Goal: Task Accomplishment & Management: Complete application form

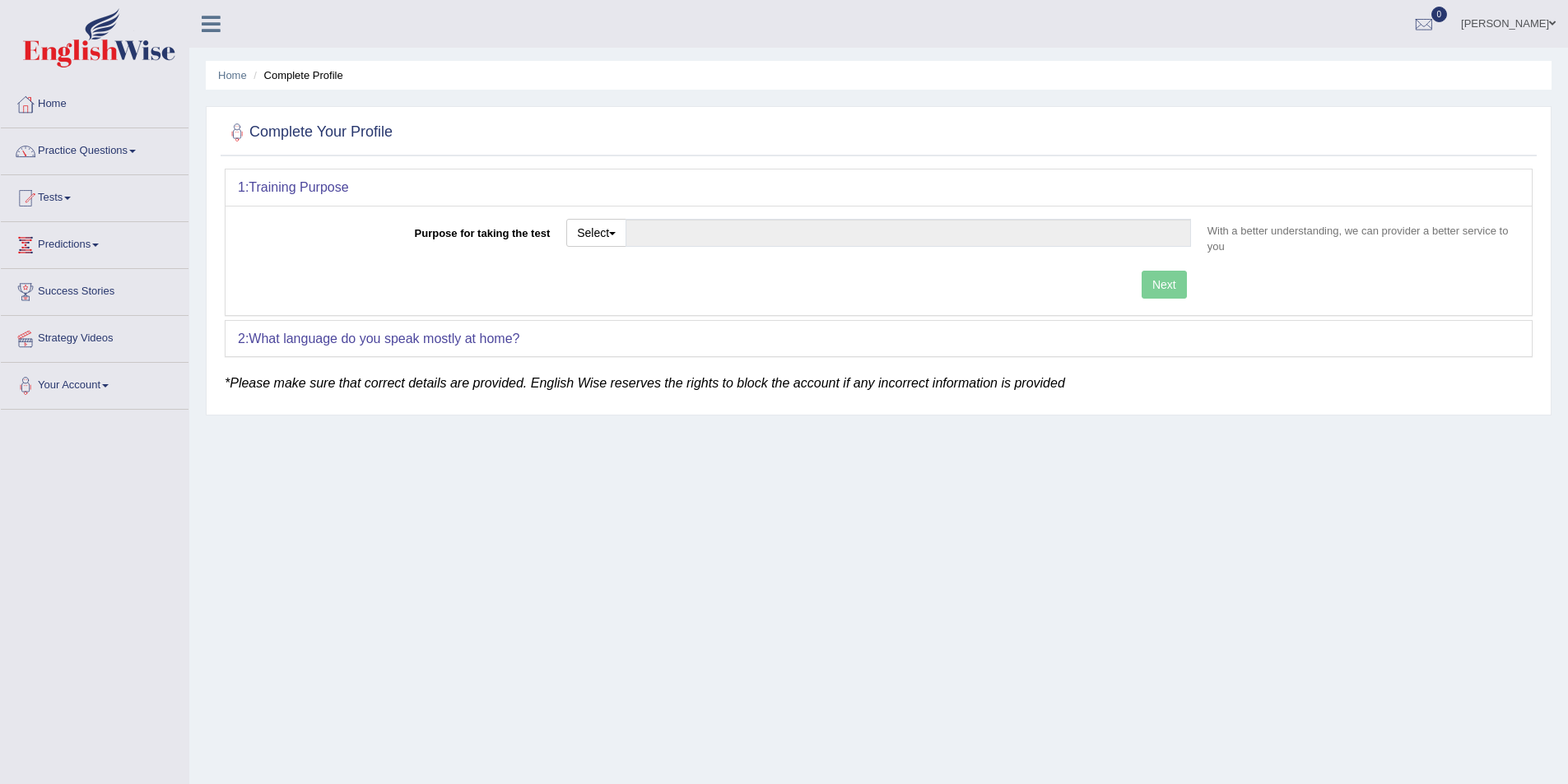
click at [1499, 21] on link "Francis Dimzon" at bounding box center [1509, 21] width 120 height 43
click at [1439, 210] on link "Log out" at bounding box center [1477, 214] width 178 height 38
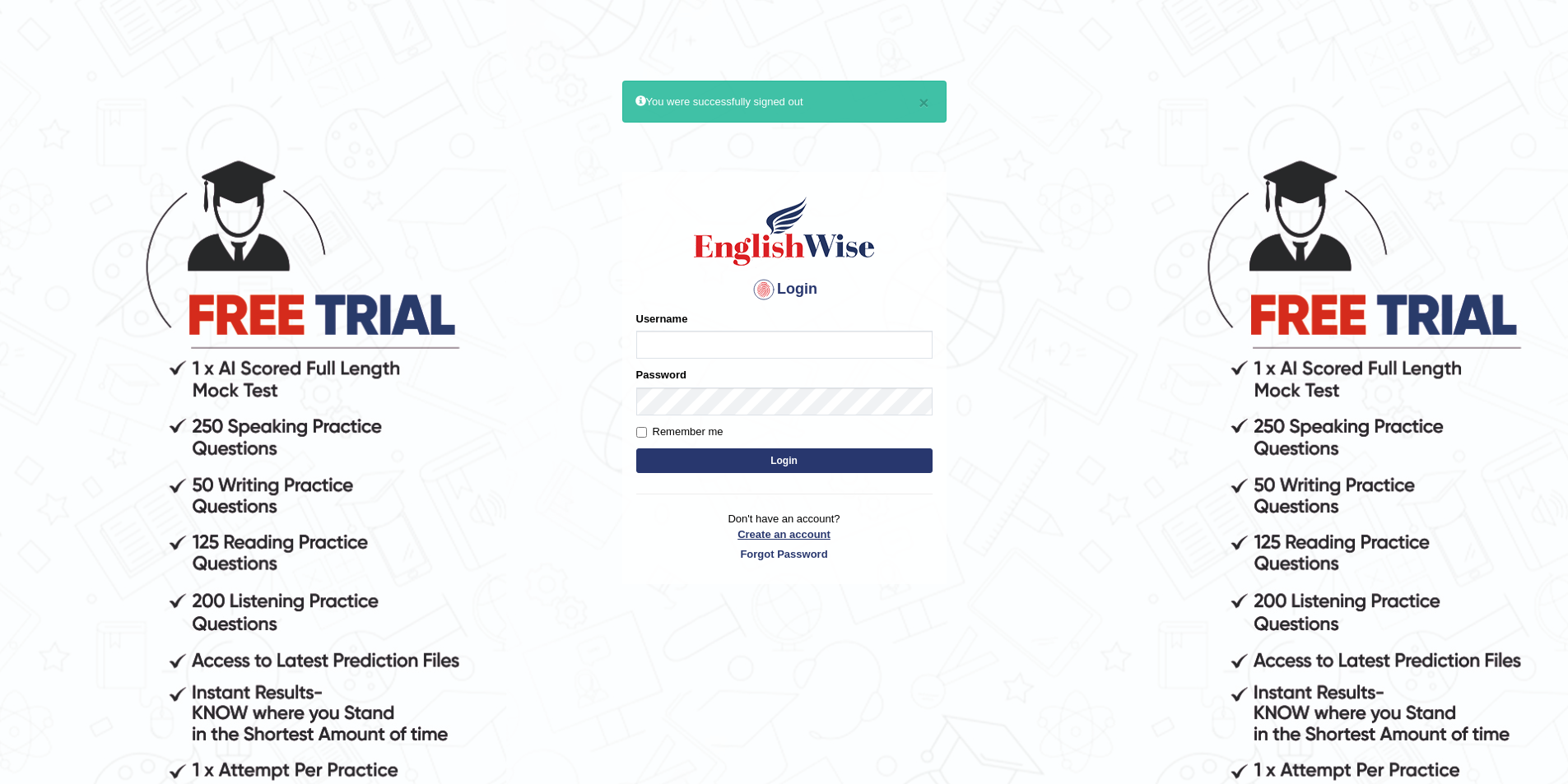
click at [818, 537] on link "Create an account" at bounding box center [784, 534] width 296 height 15
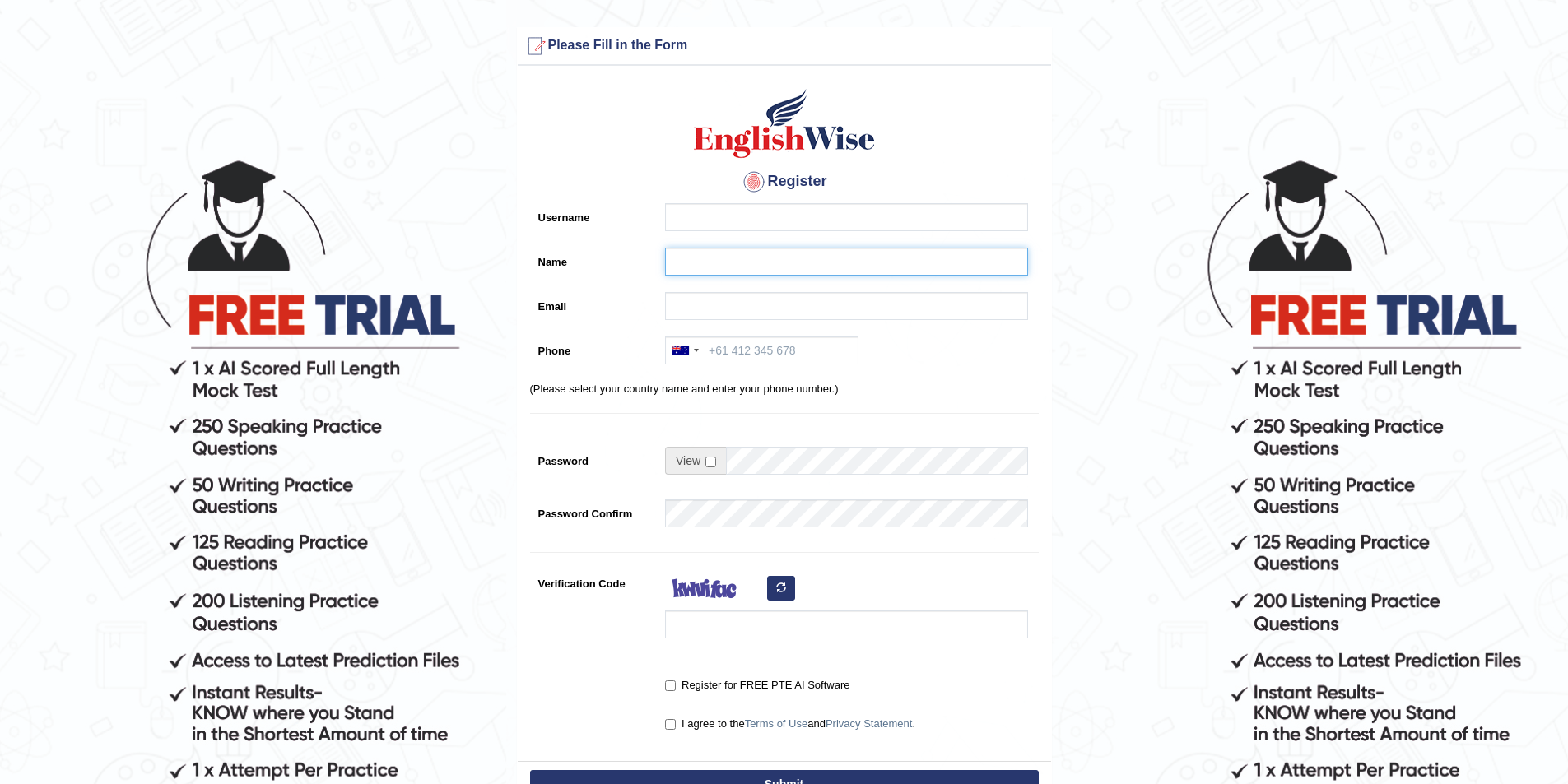
click at [688, 267] on input "Name" at bounding box center [847, 262] width 363 height 28
type input "Harnoor"
click at [670, 217] on input "Username" at bounding box center [847, 217] width 363 height 28
type input "harnoor_parramatta"
click at [687, 311] on input "Email" at bounding box center [847, 306] width 363 height 28
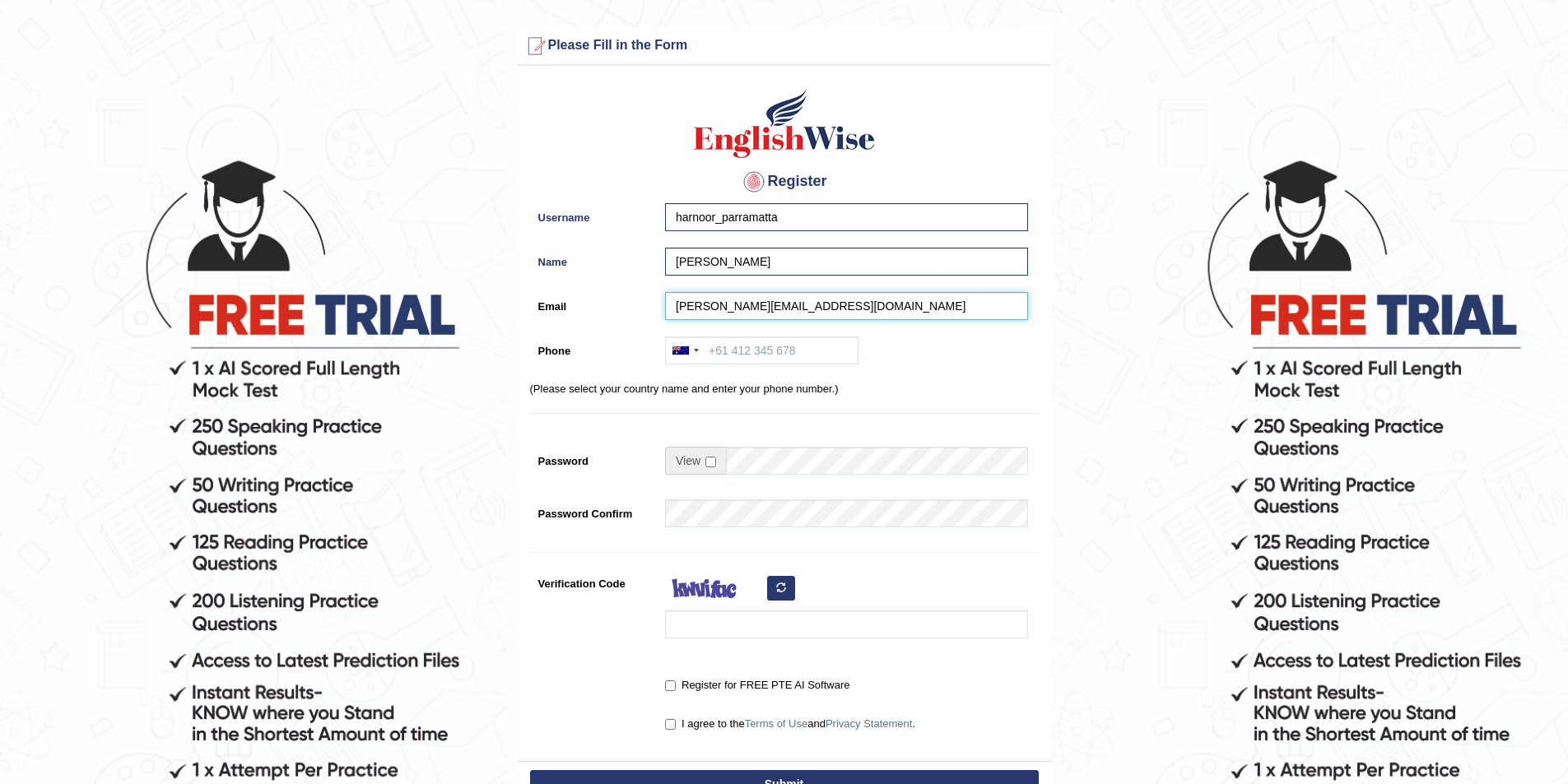
type input "harnoor.h176@gmail.com"
click at [754, 341] on input "Phone" at bounding box center [762, 351] width 193 height 28
type input "0425 171 950"
click at [712, 464] on input "checkbox" at bounding box center [711, 462] width 11 height 11
checkbox input "true"
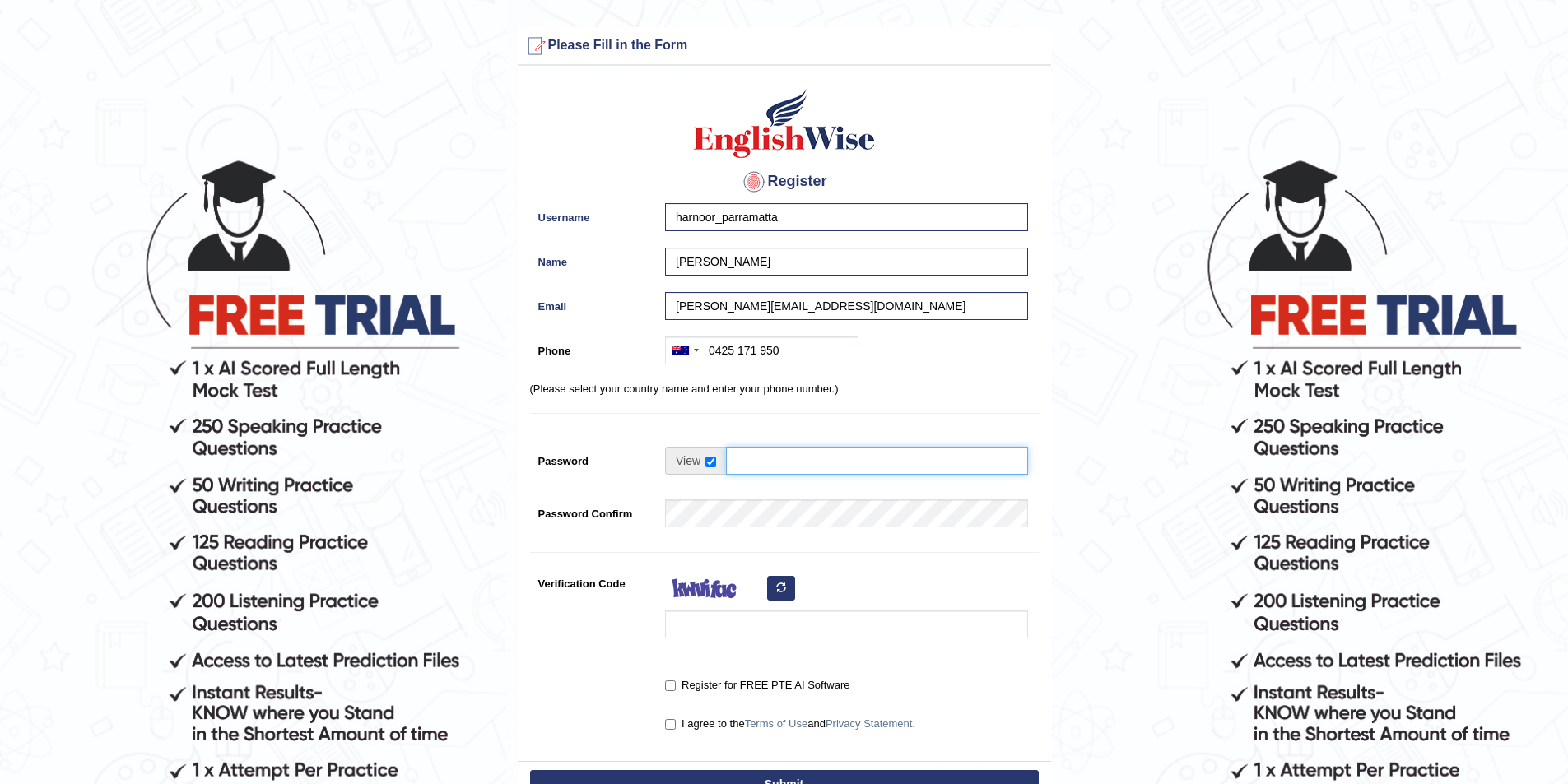
click at [755, 459] on input "Password" at bounding box center [877, 461] width 302 height 28
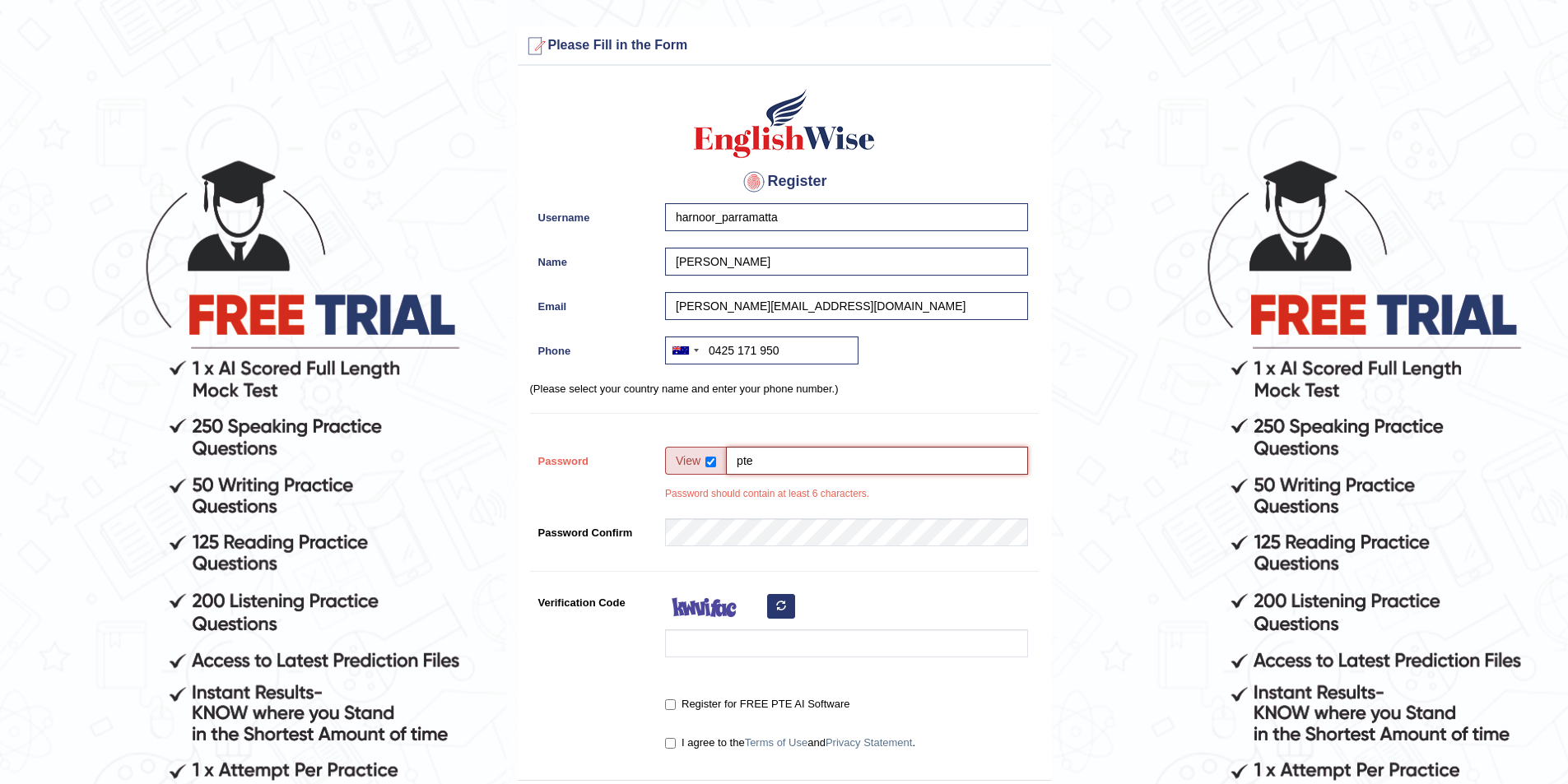
click at [787, 457] on input "pte" at bounding box center [877, 461] width 302 height 28
type input "ptepte"
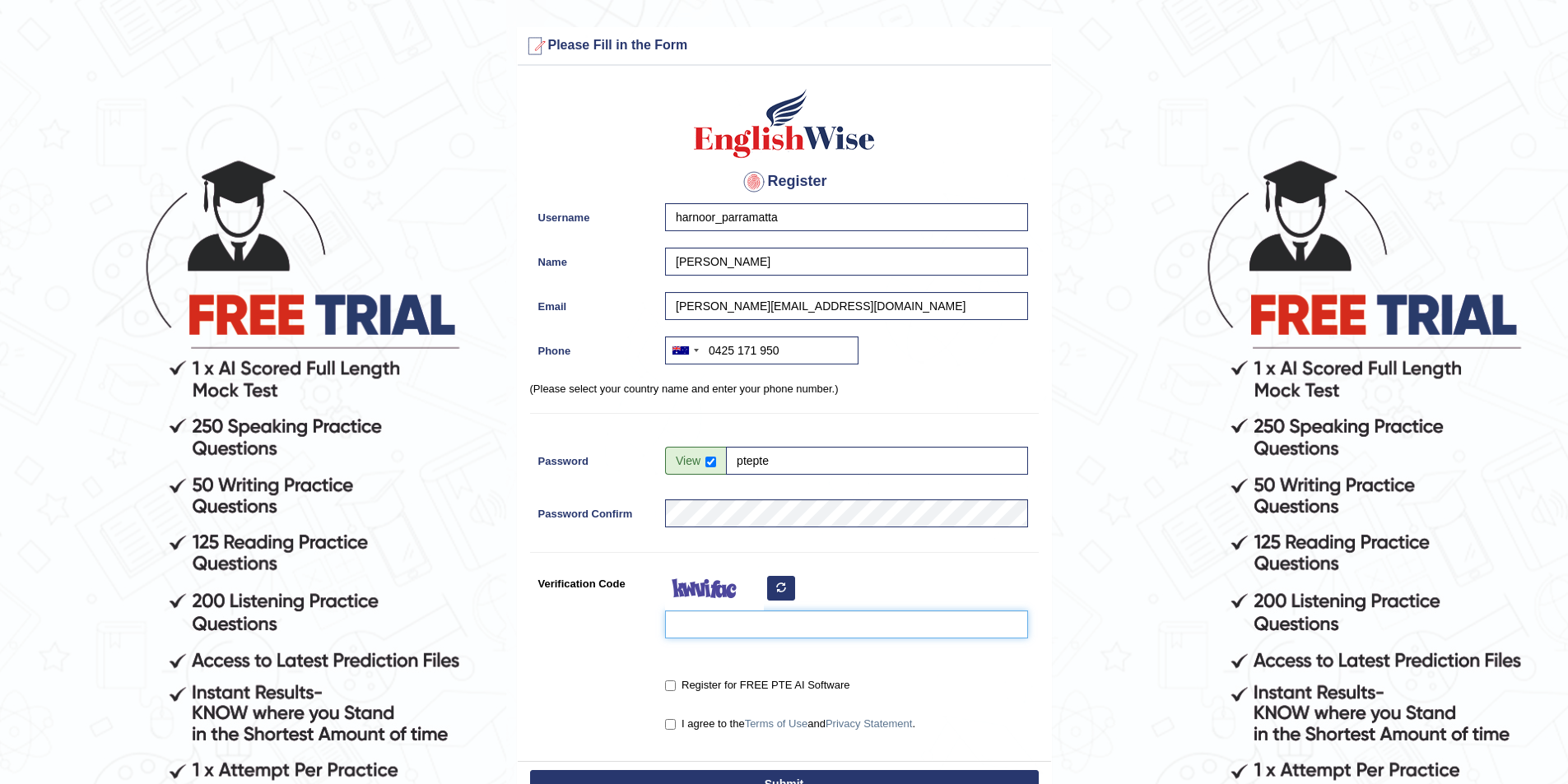
click at [739, 629] on input "Verification Code" at bounding box center [847, 624] width 363 height 28
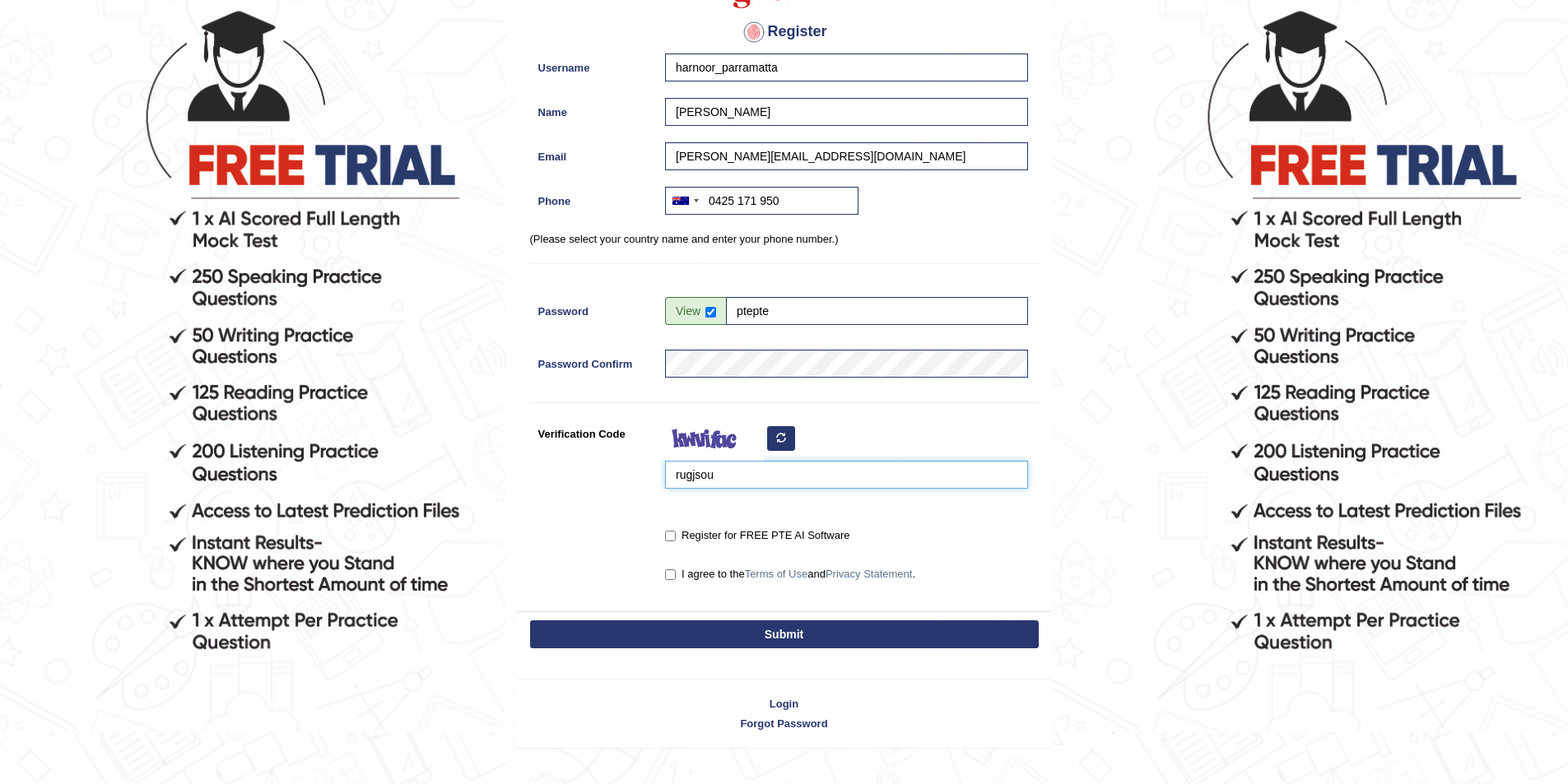
scroll to position [164, 0]
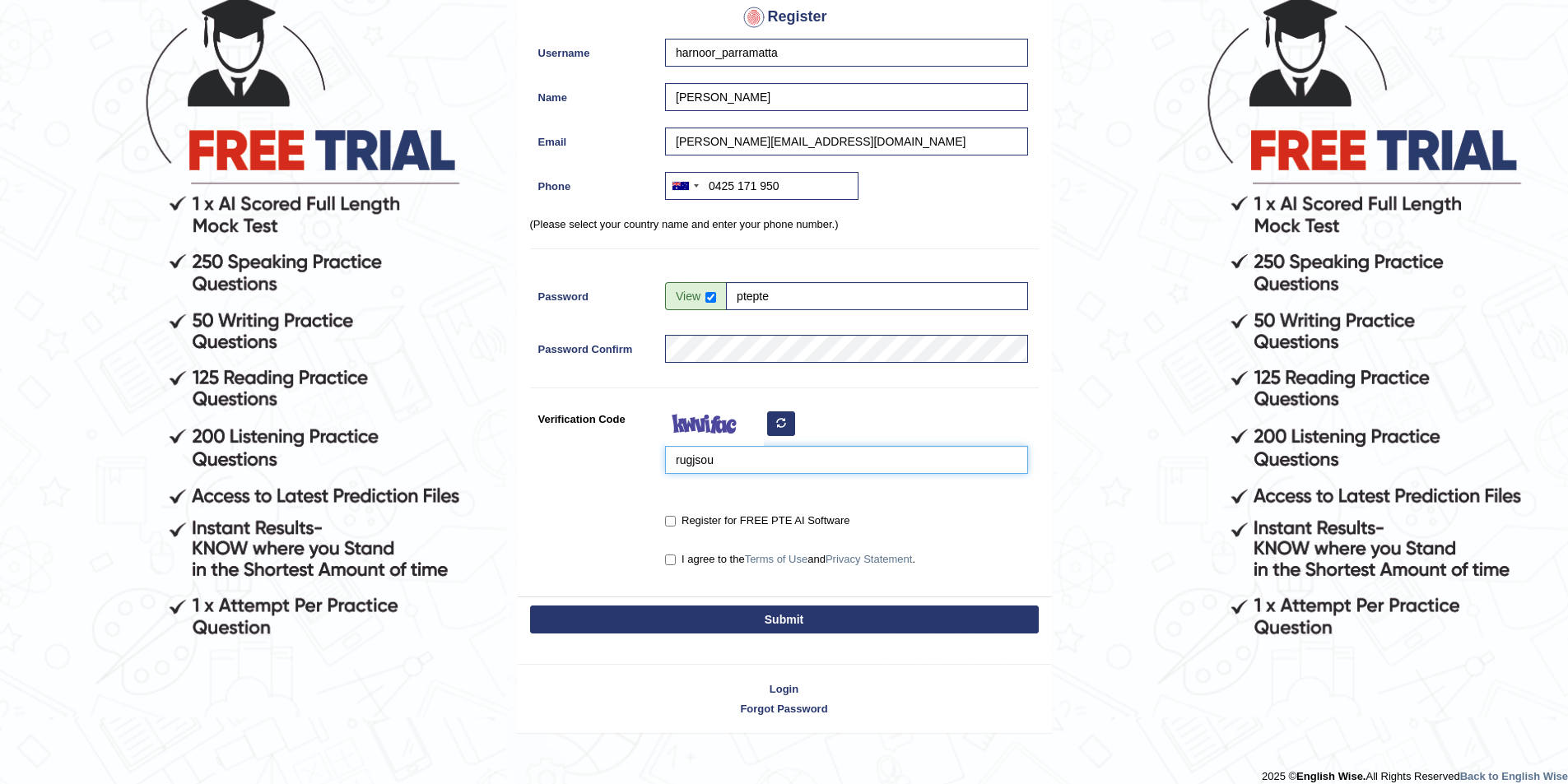
type input "rugjsou"
click at [672, 520] on input "Register for FREE PTE AI Software" at bounding box center [671, 521] width 11 height 11
checkbox input "true"
click at [666, 562] on input "I agree to the Terms of Use and Privacy Statement ." at bounding box center [671, 560] width 11 height 11
checkbox input "true"
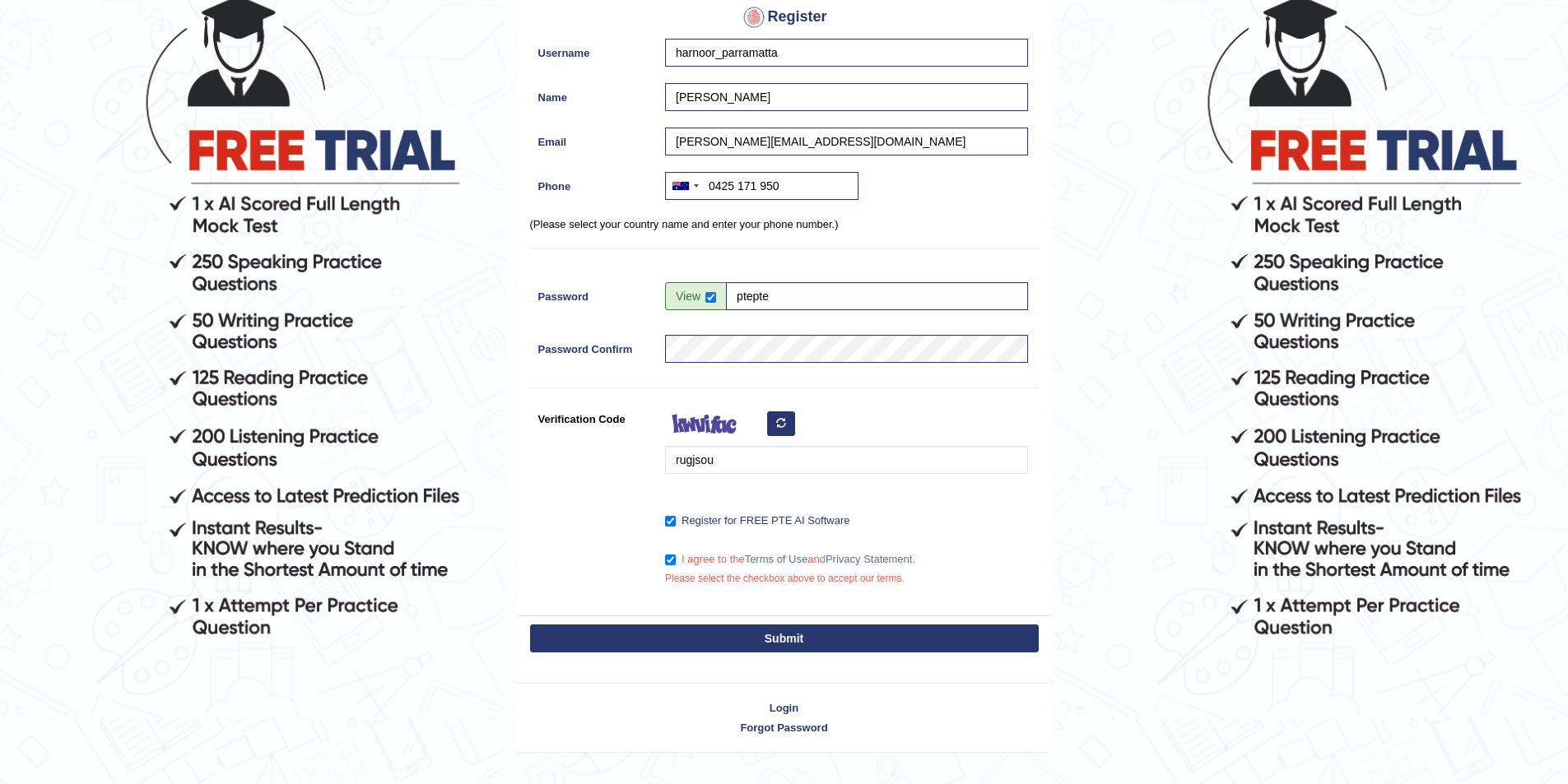
click at [676, 629] on button "Submit" at bounding box center [784, 638] width 509 height 28
type input "+61425171950"
